Goal: Task Accomplishment & Management: Complete application form

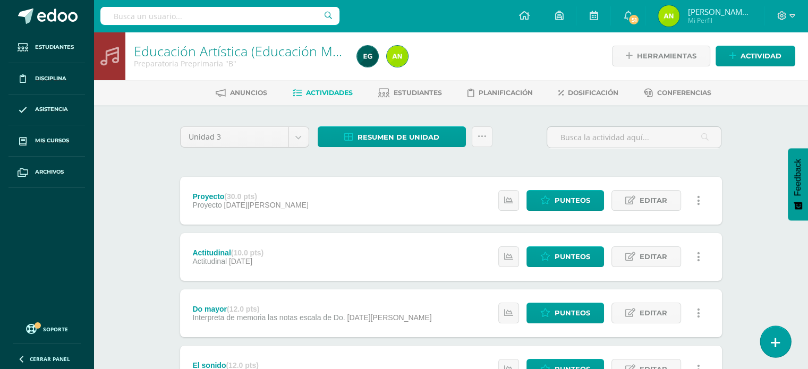
click at [771, 345] on icon at bounding box center [775, 343] width 10 height 12
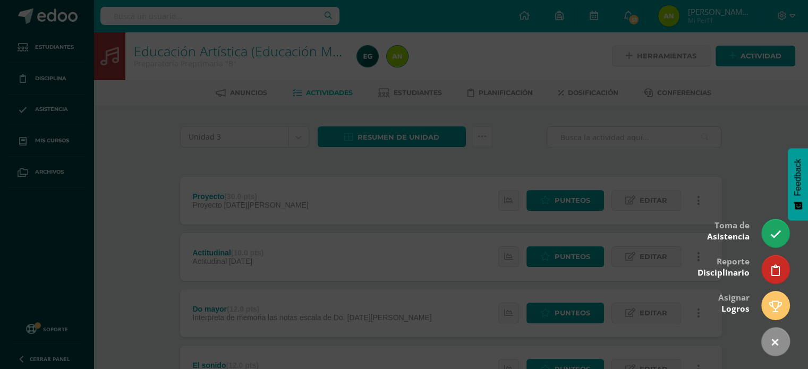
click at [750, 148] on div at bounding box center [404, 184] width 808 height 369
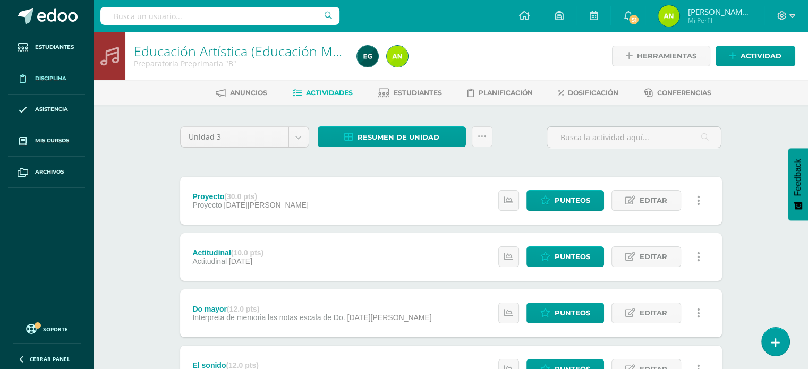
click at [53, 78] on span "Disciplina" at bounding box center [50, 78] width 31 height 8
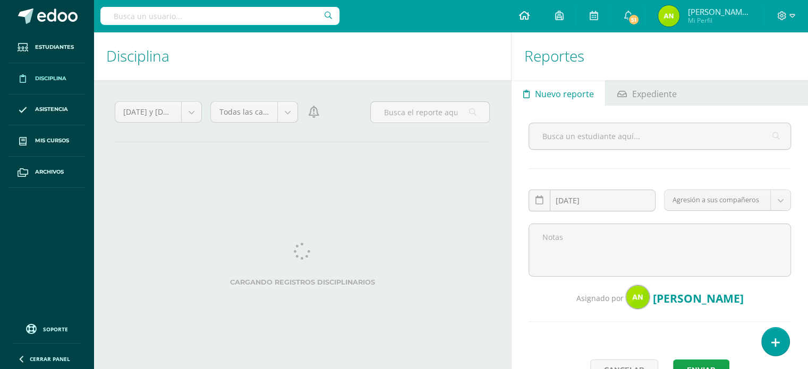
click at [528, 20] on icon at bounding box center [523, 16] width 11 height 10
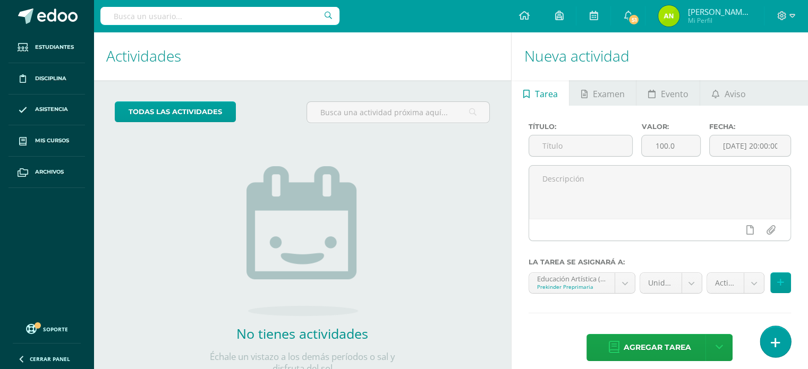
click at [775, 339] on icon at bounding box center [775, 343] width 10 height 12
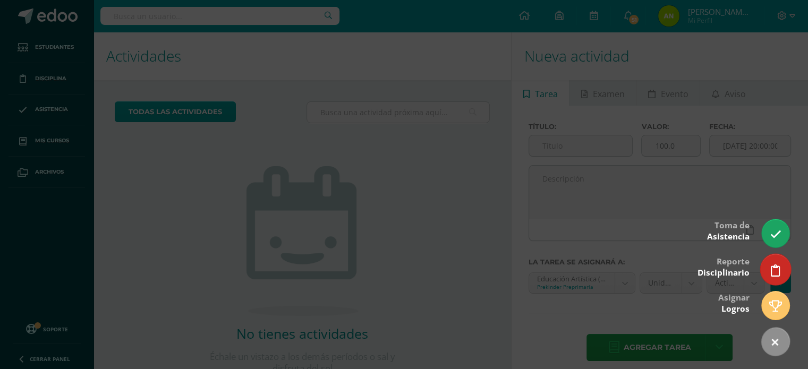
click at [766, 270] on link at bounding box center [775, 269] width 30 height 31
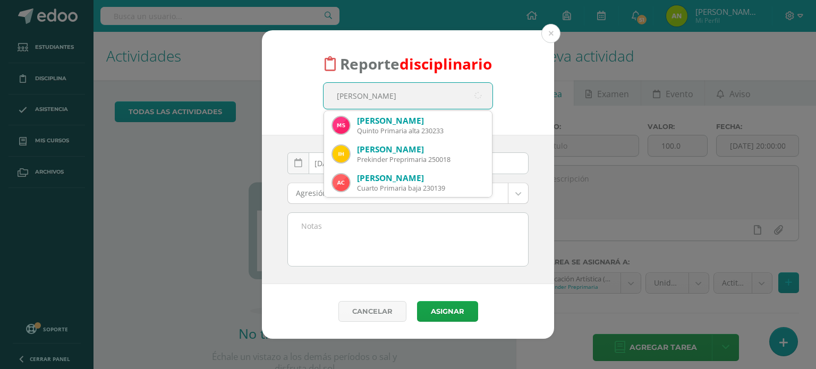
type input "Michael sa"
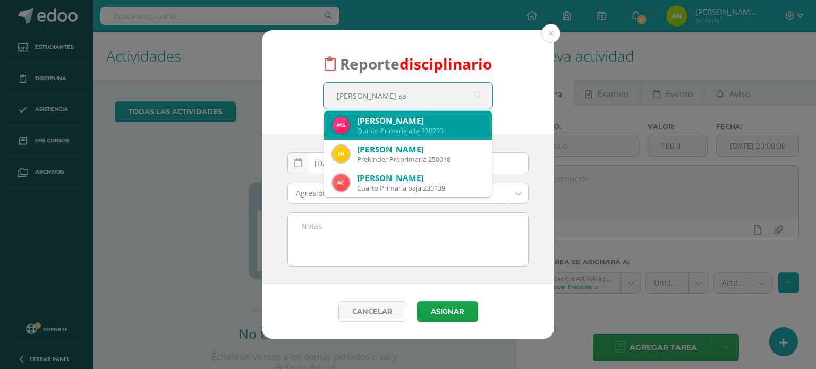
click at [393, 128] on div "Quinto Primaria alta 230233" at bounding box center [420, 130] width 126 height 9
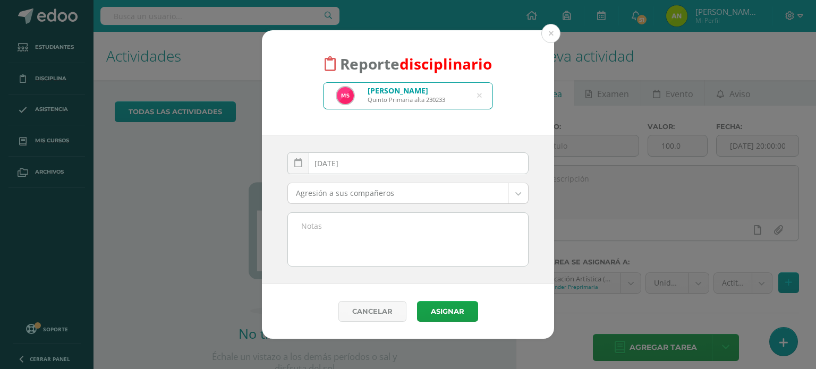
click at [367, 187] on body "Reporte disciplinario Michael Adrián Sajic Perdomo Quinto Primaria alta 230233 …" at bounding box center [408, 184] width 816 height 369
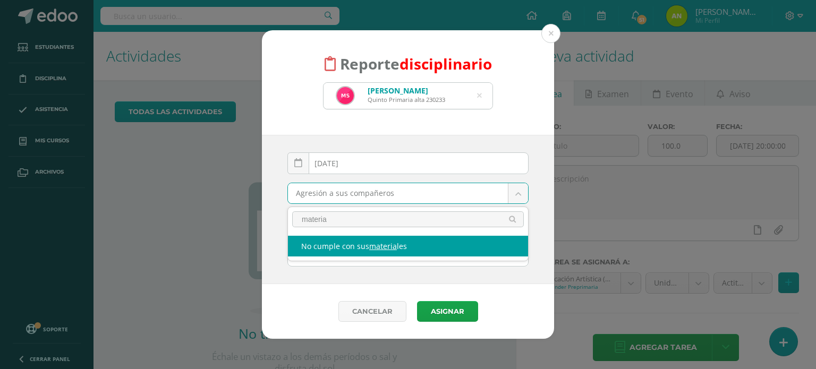
type input "materia"
select select "4"
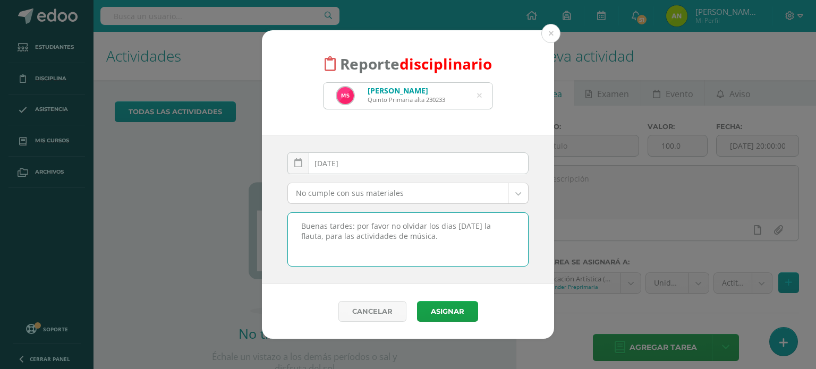
click at [344, 234] on textarea "Buenas tardes: por favor no olvidar los dias martes la flauta, para las activid…" at bounding box center [408, 239] width 240 height 53
drag, startPoint x: 308, startPoint y: 225, endPoint x: 436, endPoint y: 246, distance: 129.1
click at [436, 246] on textarea "Buenas tardes: por favor no olvidar los días martes la flauta, para las activid…" at bounding box center [408, 239] width 240 height 53
type textarea "Buenas tardes: por favor no olvidar los días martes la flauta, para las activid…"
click at [448, 307] on button "Asignar" at bounding box center [447, 311] width 61 height 21
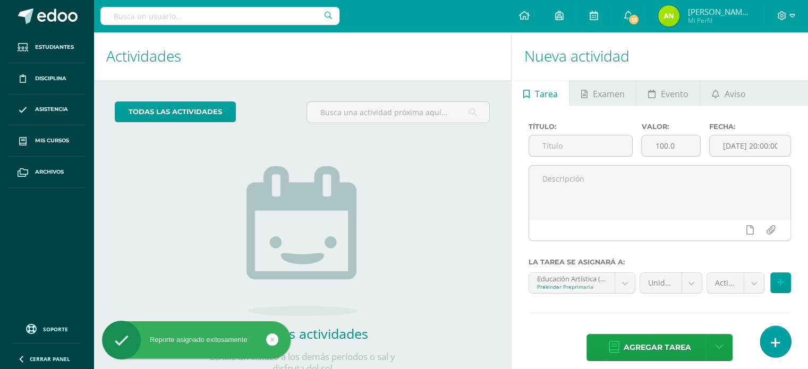
click at [773, 341] on icon at bounding box center [775, 343] width 10 height 12
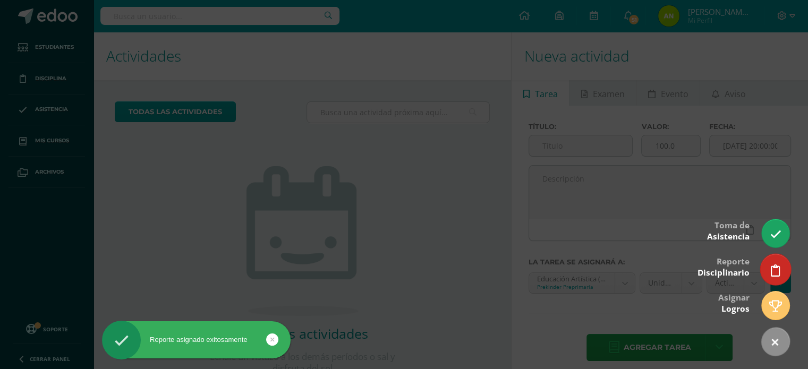
click at [774, 275] on icon at bounding box center [775, 270] width 10 height 12
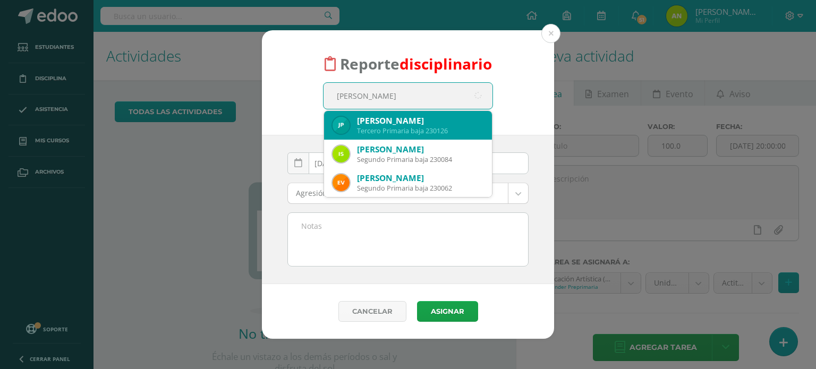
type input "Sebastian Lop"
click at [445, 123] on div "Sebastián Alejandro López Pérez" at bounding box center [420, 120] width 126 height 11
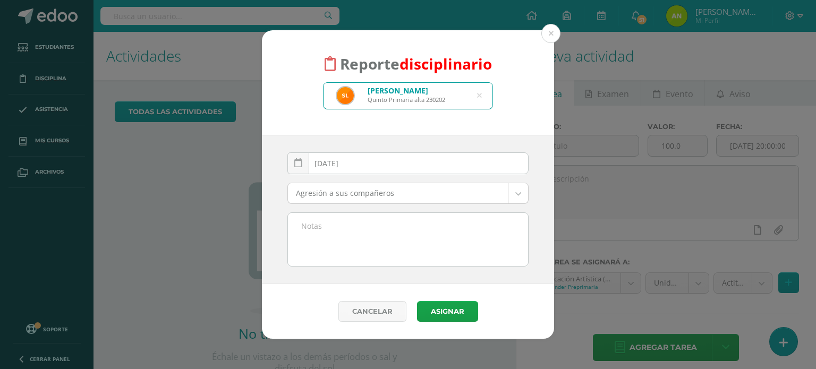
click at [413, 186] on body "Reporte disciplinario Sebastián Alejandro López Pérez Quinto Primaria alta 2302…" at bounding box center [408, 184] width 816 height 369
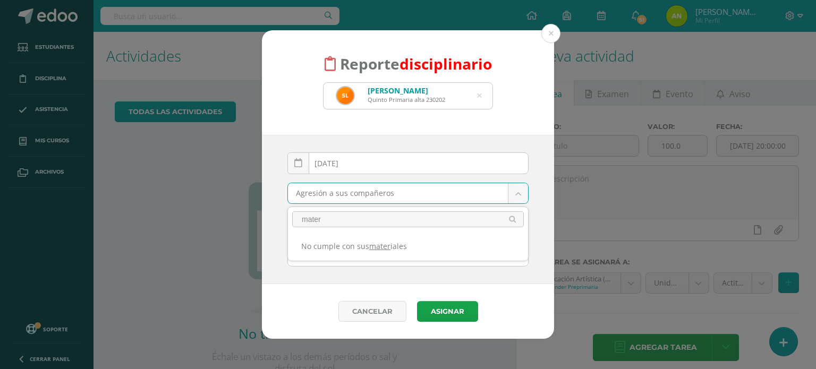
type input "mater"
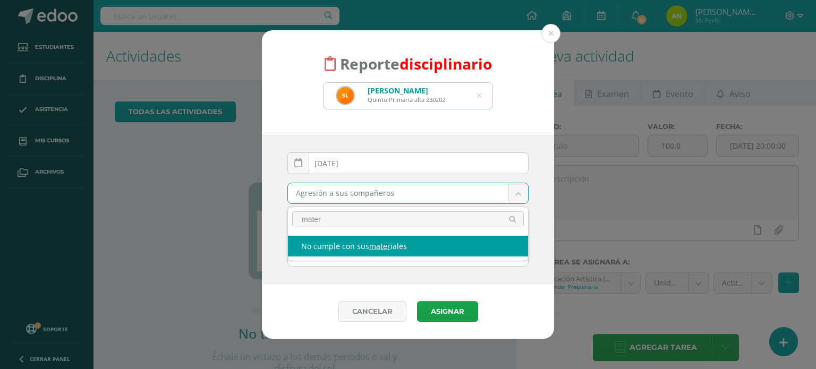
select select "4"
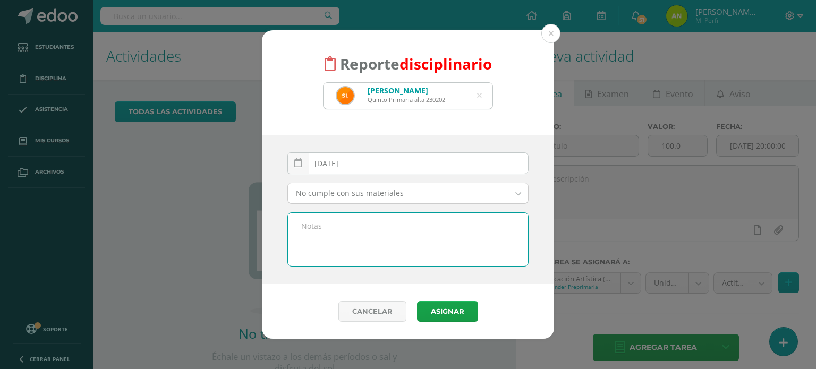
paste textarea "Buenas tardes: por favor no olvidar los días martes la flauta, para las activid…"
type textarea "Buenas tardes: por favor no olvidar los días martes la flauta, para las activid…"
click at [444, 307] on button "Asignar" at bounding box center [447, 311] width 61 height 21
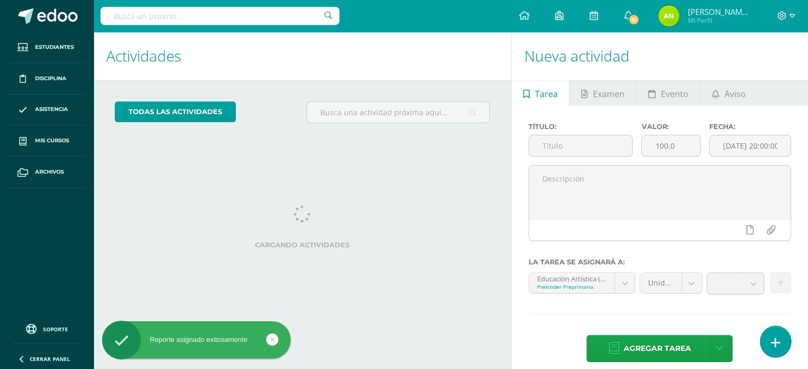
click at [782, 341] on link at bounding box center [775, 341] width 30 height 31
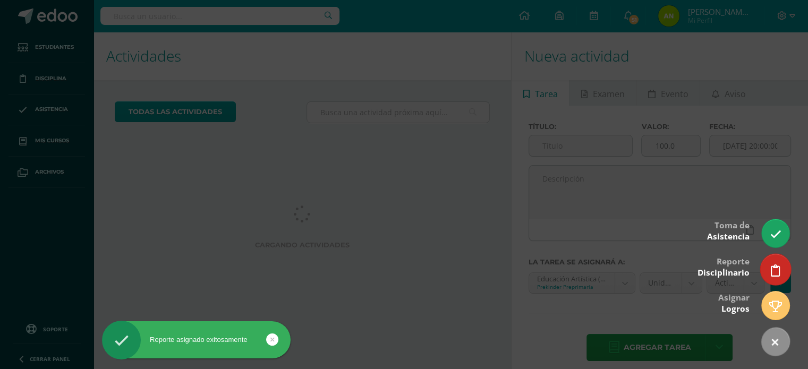
click at [771, 277] on link at bounding box center [775, 269] width 30 height 31
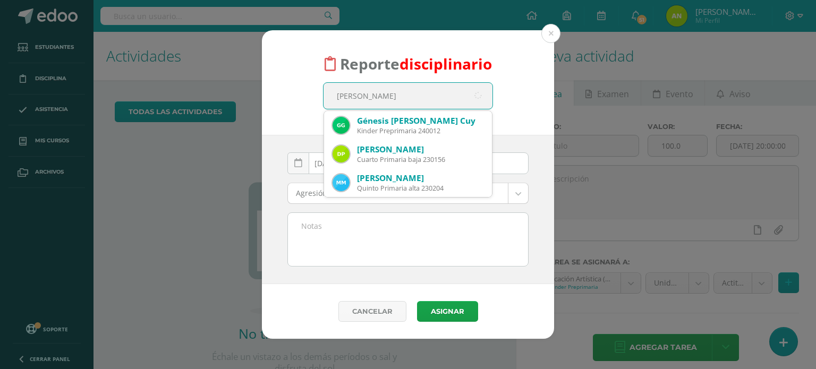
type input "[PERSON_NAME]"
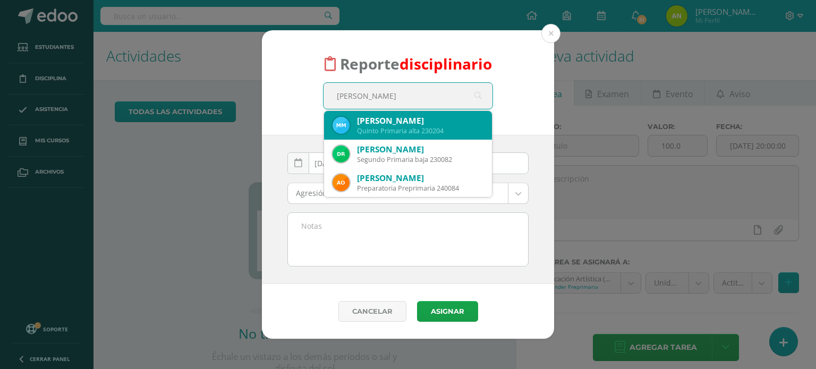
drag, startPoint x: 393, startPoint y: 117, endPoint x: 387, endPoint y: 171, distance: 55.1
click at [393, 118] on div "[PERSON_NAME]" at bounding box center [420, 120] width 126 height 11
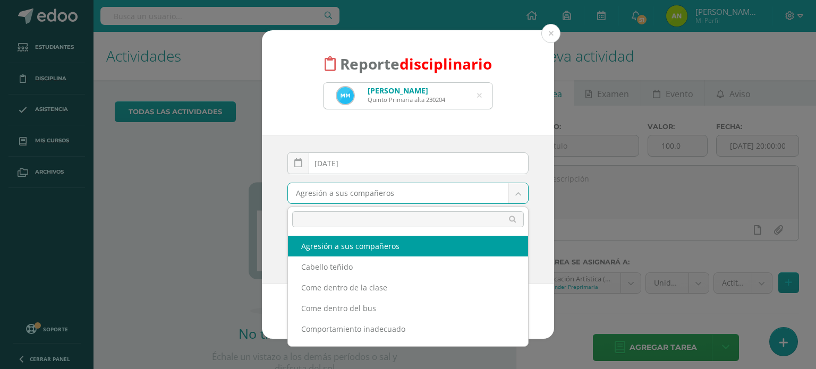
click at [379, 195] on body "Reporte disciplinario [PERSON_NAME] Quinto Primaria alta 230204 [PERSON_NAME] […" at bounding box center [408, 184] width 816 height 369
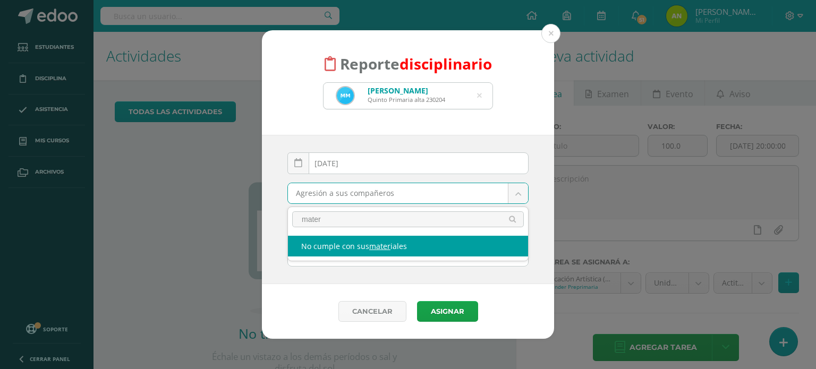
type input "mater"
select select "4"
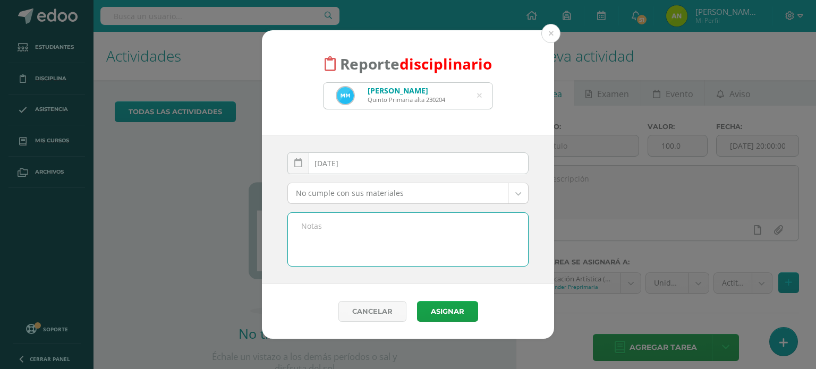
paste textarea "Buenas tardes: por favor no olvidar los días [DATE] la flauta, para las activid…"
type textarea "Buenas tardes: por favor no olvidar los días [DATE] la flauta, para las activid…"
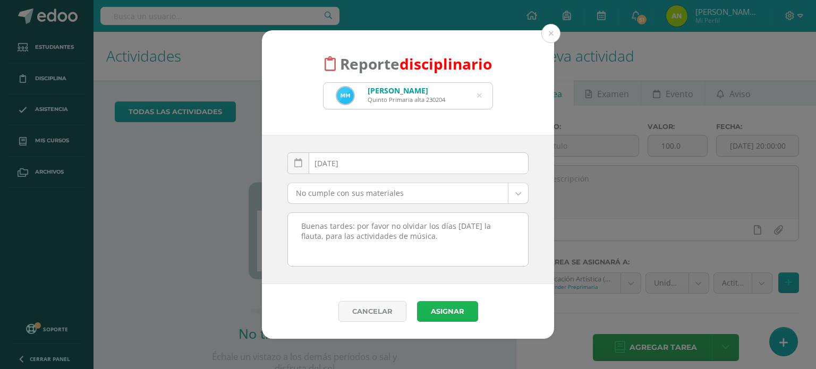
click at [452, 313] on button "Asignar" at bounding box center [447, 311] width 61 height 21
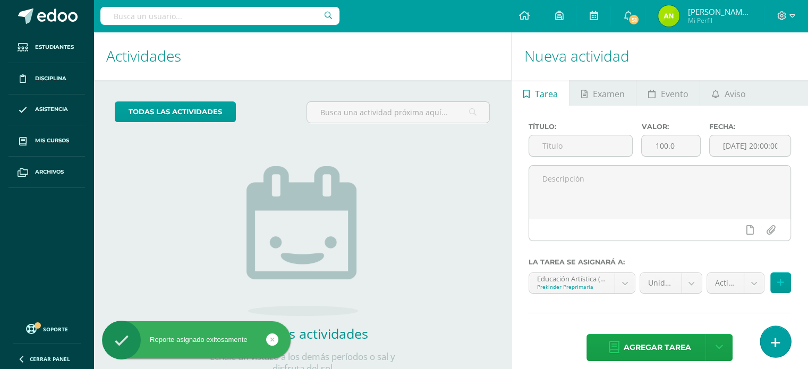
click at [777, 337] on icon at bounding box center [775, 343] width 10 height 12
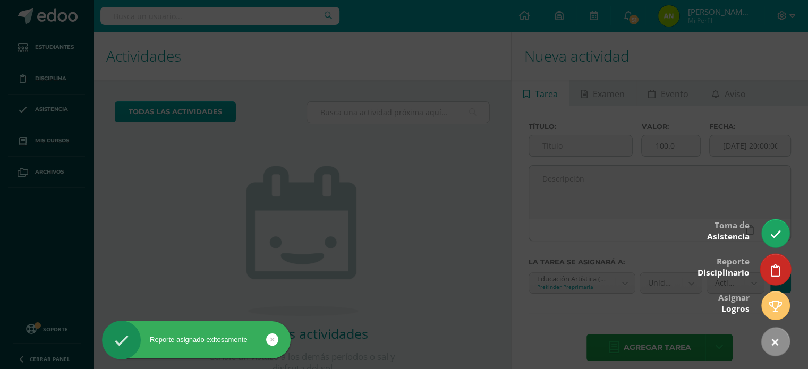
click at [769, 265] on link at bounding box center [775, 269] width 30 height 31
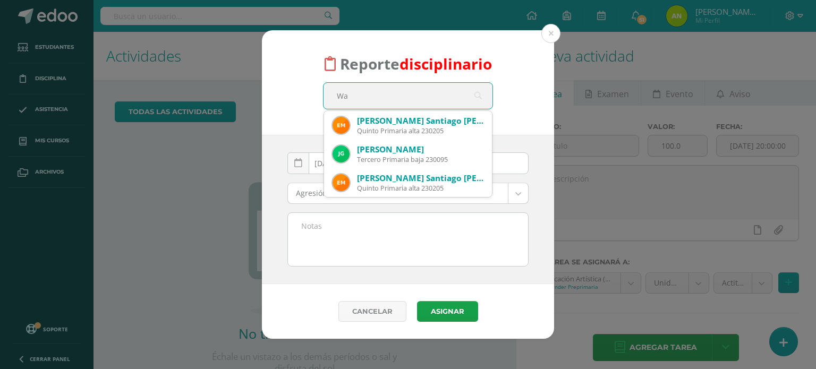
type input "W"
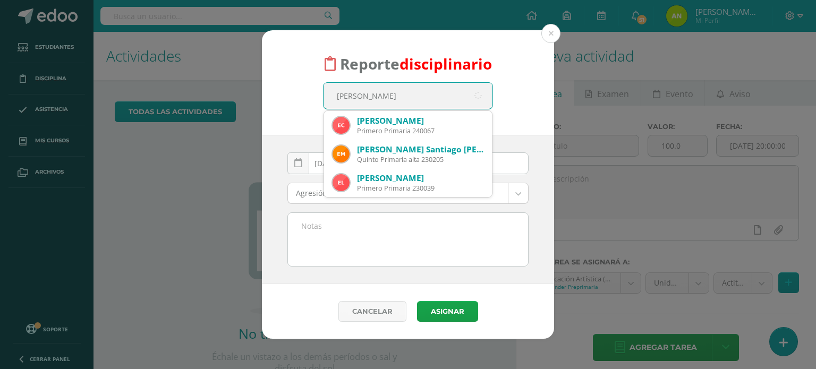
type input "[PERSON_NAME]"
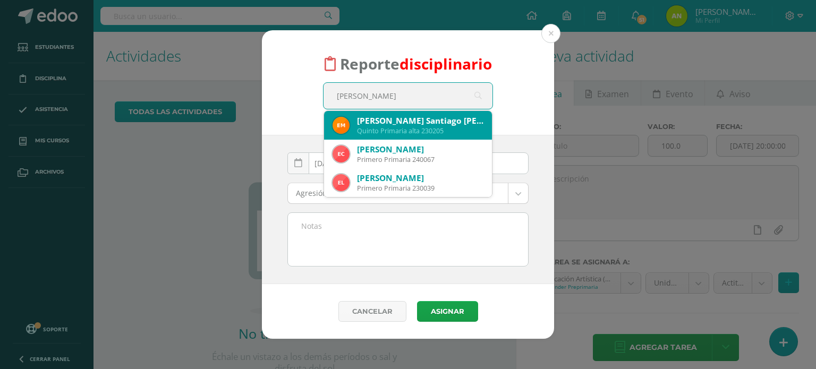
click at [374, 118] on div "[PERSON_NAME] Santiago [PERSON_NAME]" at bounding box center [420, 120] width 126 height 11
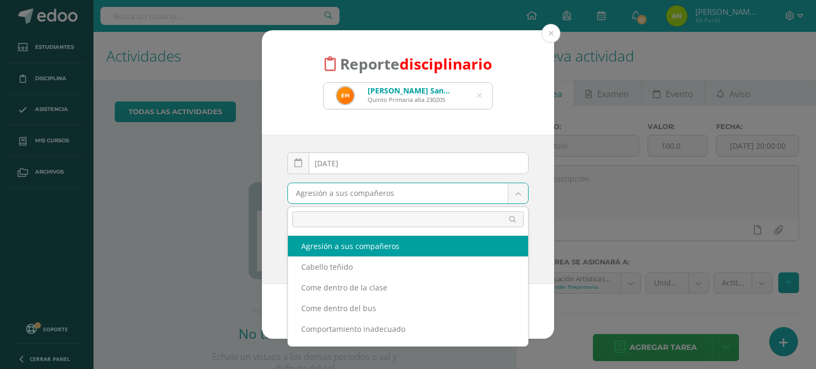
click at [357, 186] on body "Reporte disciplinario [PERSON_NAME] Santiago [PERSON_NAME] Primaria alta 230205…" at bounding box center [408, 184] width 816 height 369
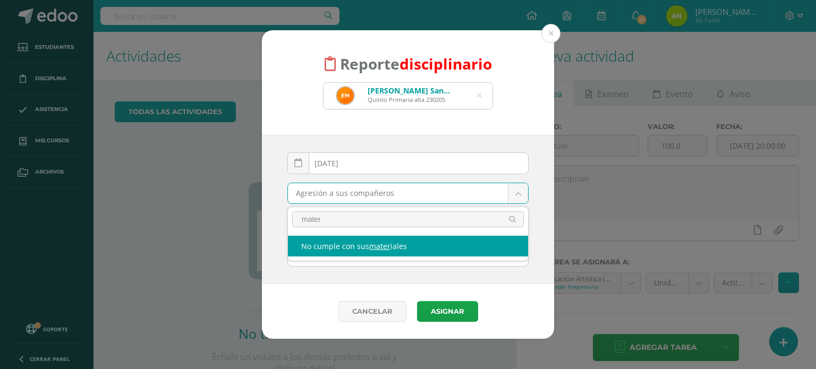
type input "mater"
select select "4"
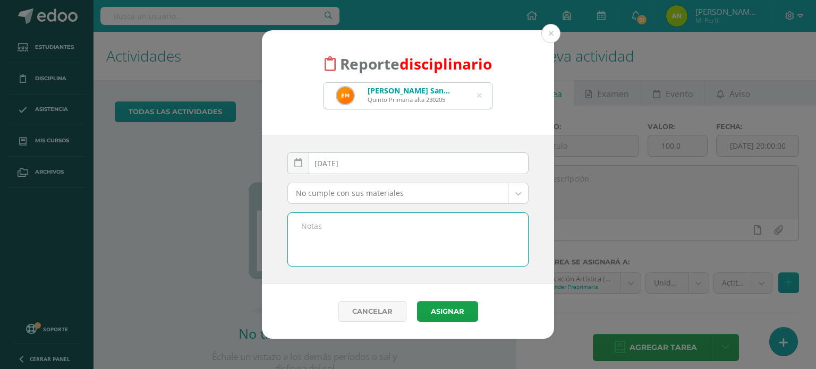
paste textarea "Buenas tardes: por favor no olvidar los días [DATE] la flauta, para las activid…"
type textarea "Buenas tardes: por favor no olvidar los días [DATE] la flauta, para las activid…"
click at [430, 307] on button "Asignar" at bounding box center [447, 311] width 61 height 21
